Goal: Information Seeking & Learning: Stay updated

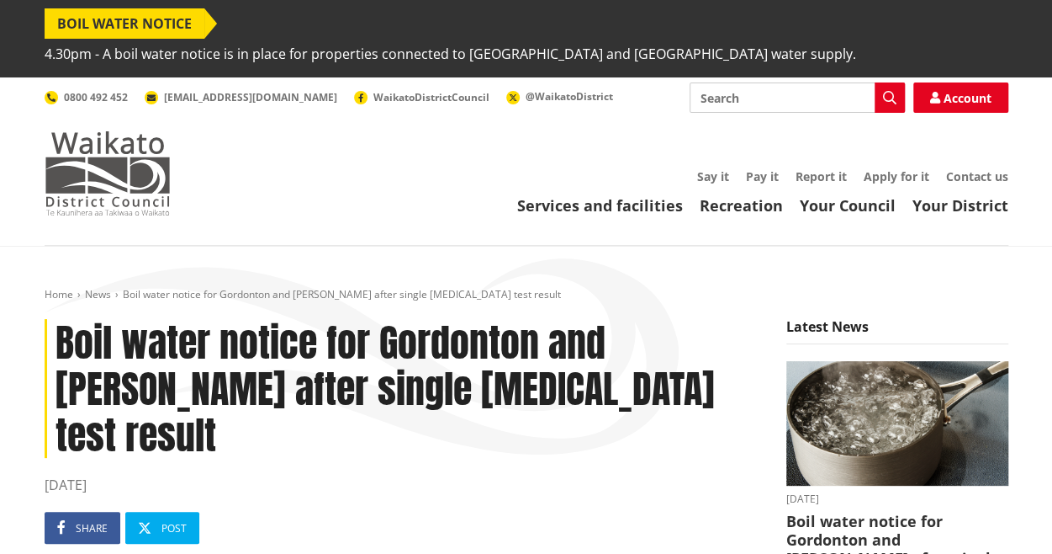
click at [96, 177] on img at bounding box center [108, 173] width 126 height 84
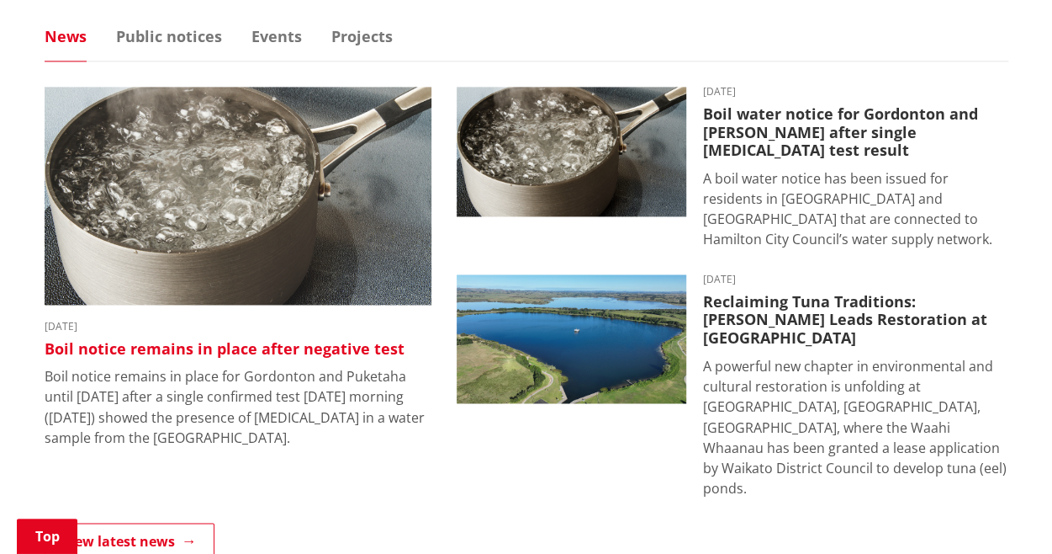
scroll to position [1169, 0]
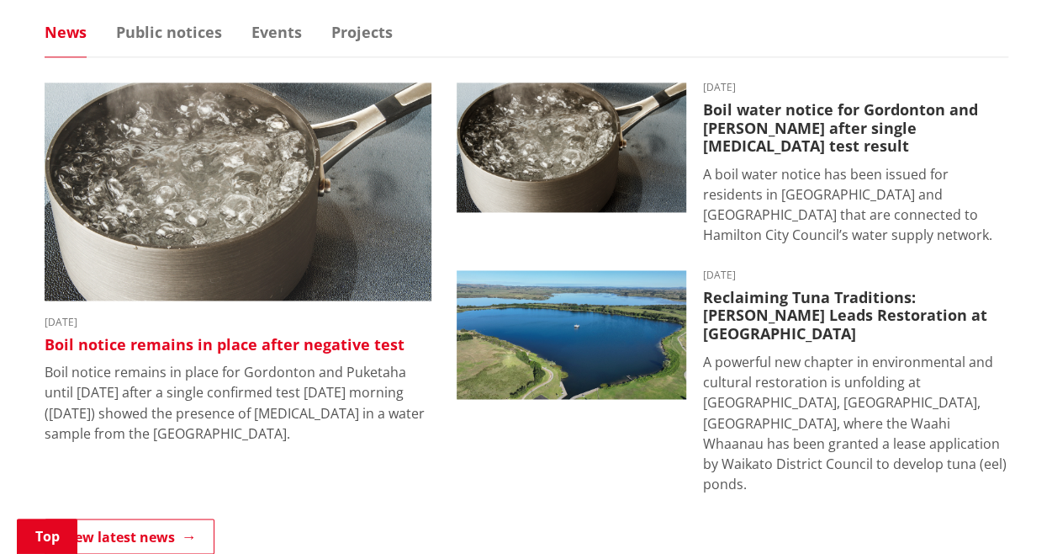
click at [273, 223] on img at bounding box center [238, 191] width 387 height 218
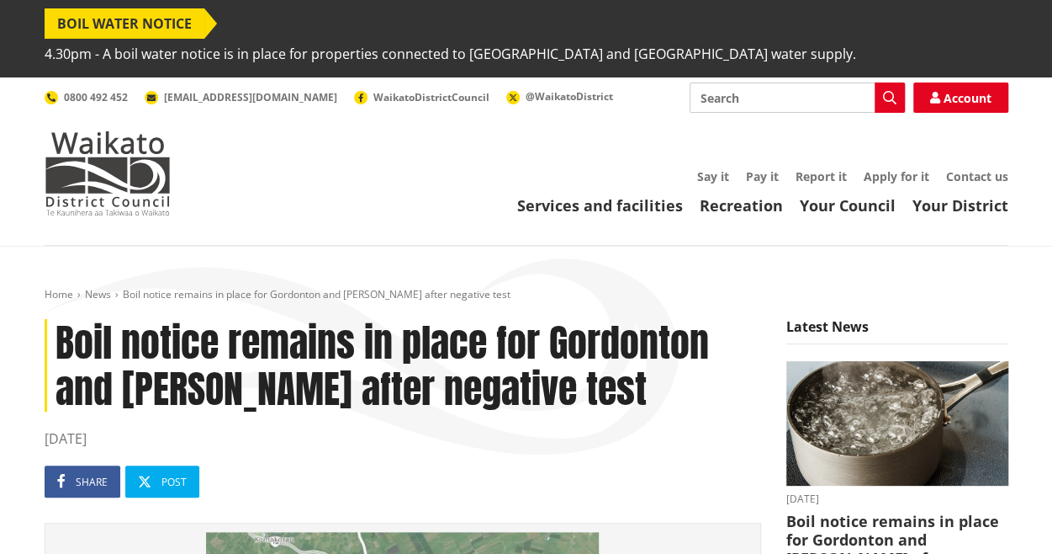
scroll to position [1, 0]
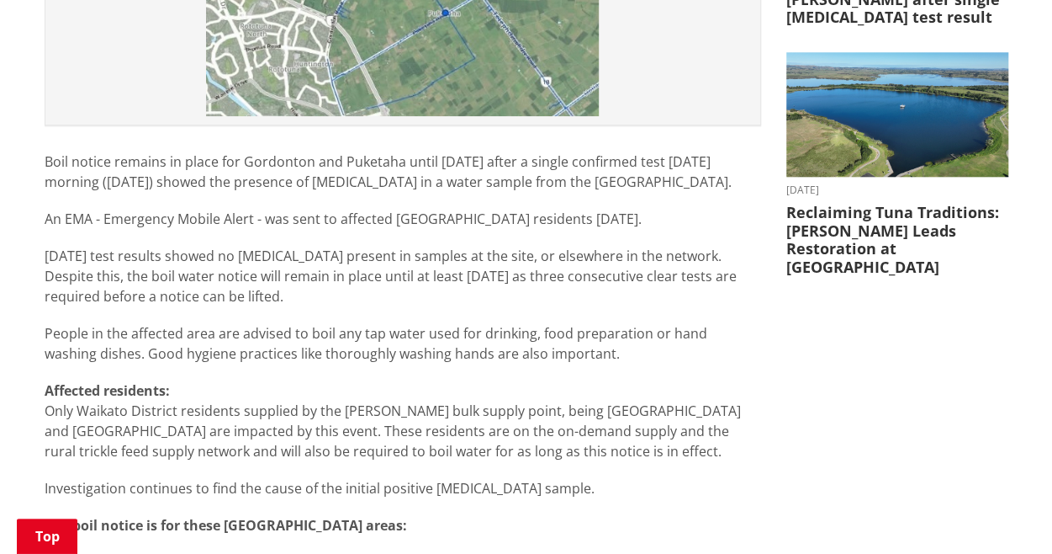
scroll to position [809, 0]
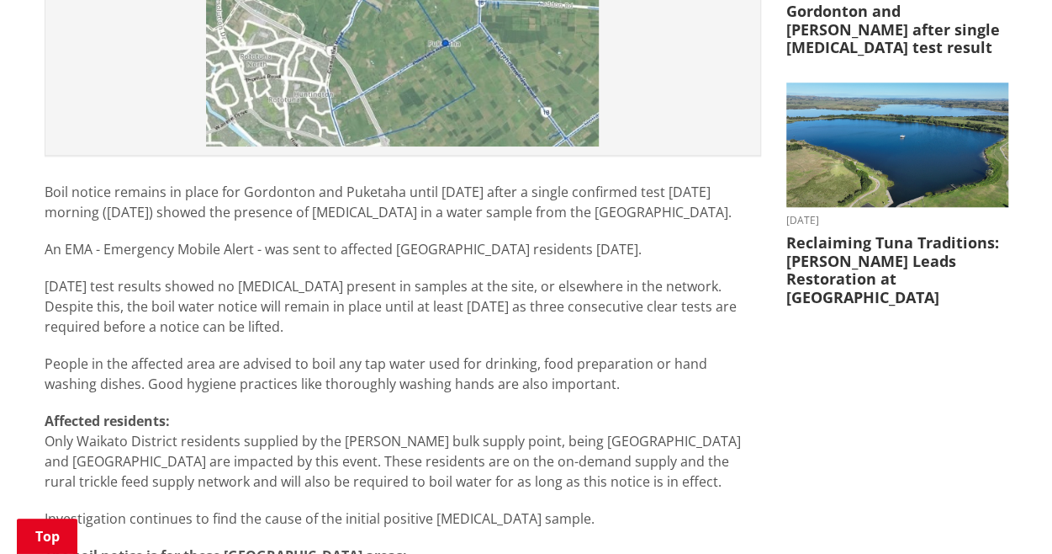
scroll to position [779, 0]
click at [275, 295] on p "Today’s test results showed no E. coli present in samples at the site, or elsew…" at bounding box center [403, 305] width 717 height 61
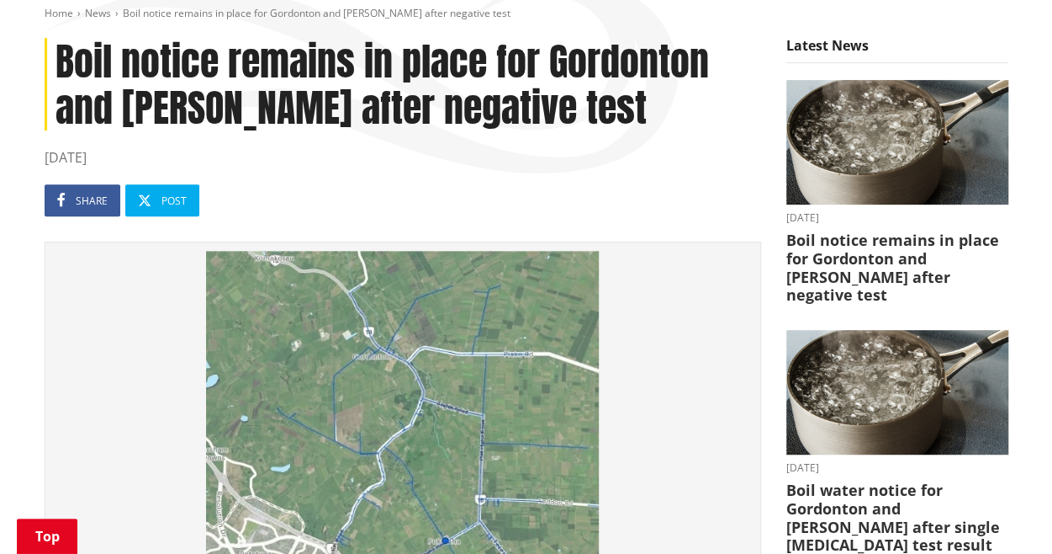
scroll to position [0, 0]
